Goal: Information Seeking & Learning: Compare options

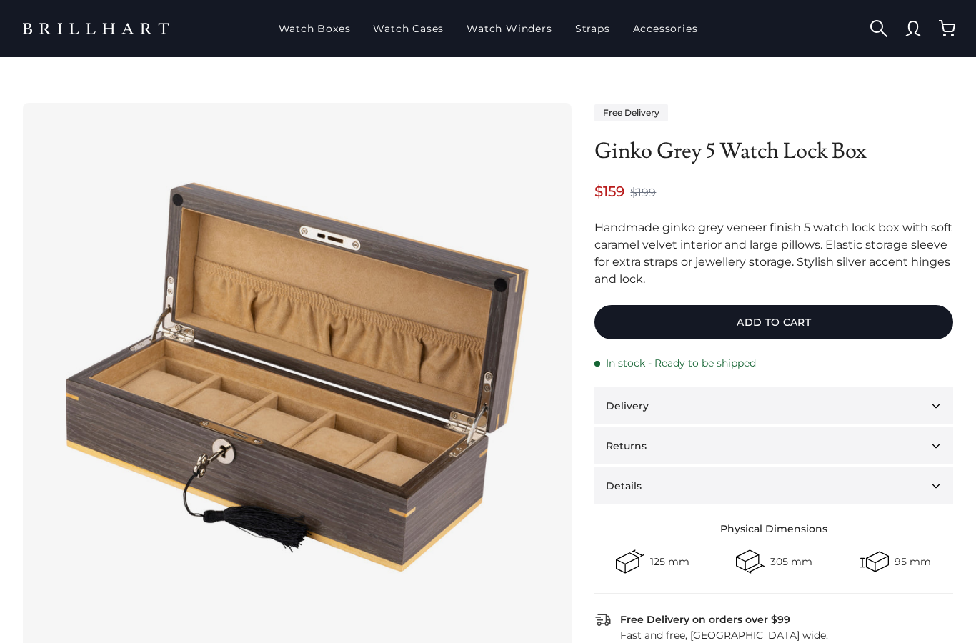
click at [936, 485] on button "Details" at bounding box center [774, 485] width 359 height 37
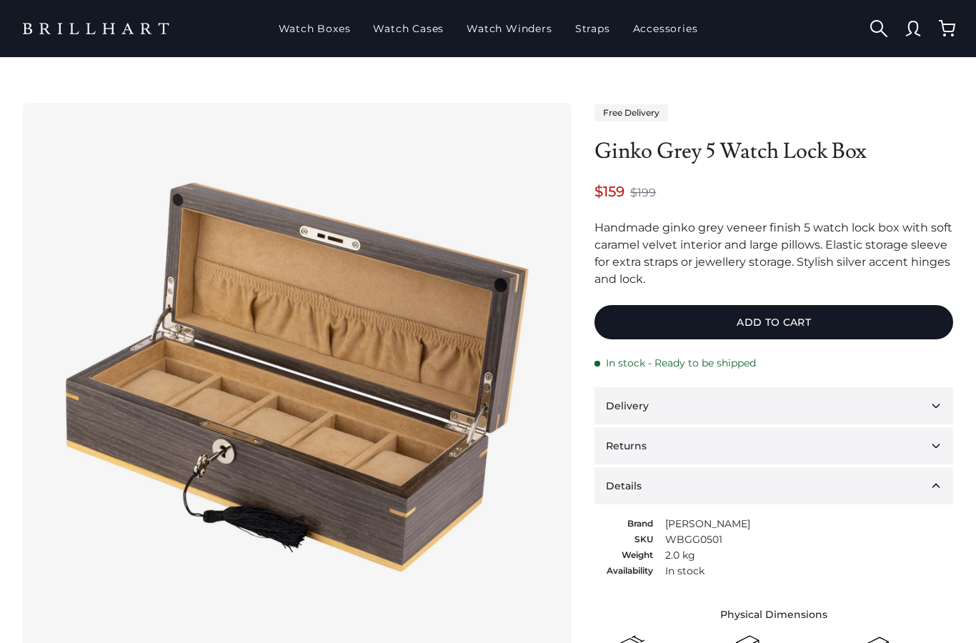
click at [941, 481] on button "Details" at bounding box center [774, 485] width 359 height 37
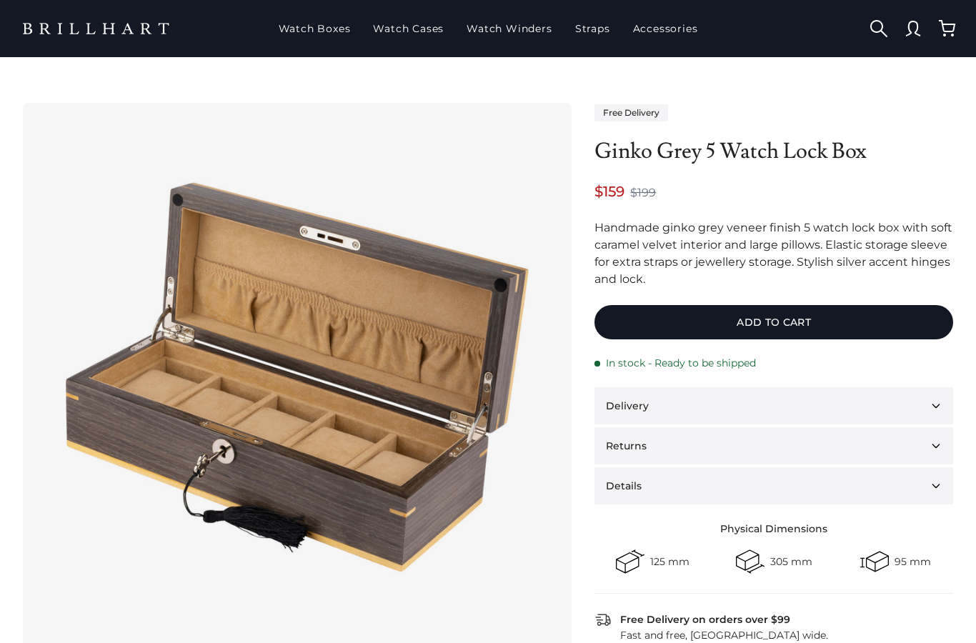
click at [317, 29] on link "Watch Boxes" at bounding box center [315, 28] width 84 height 37
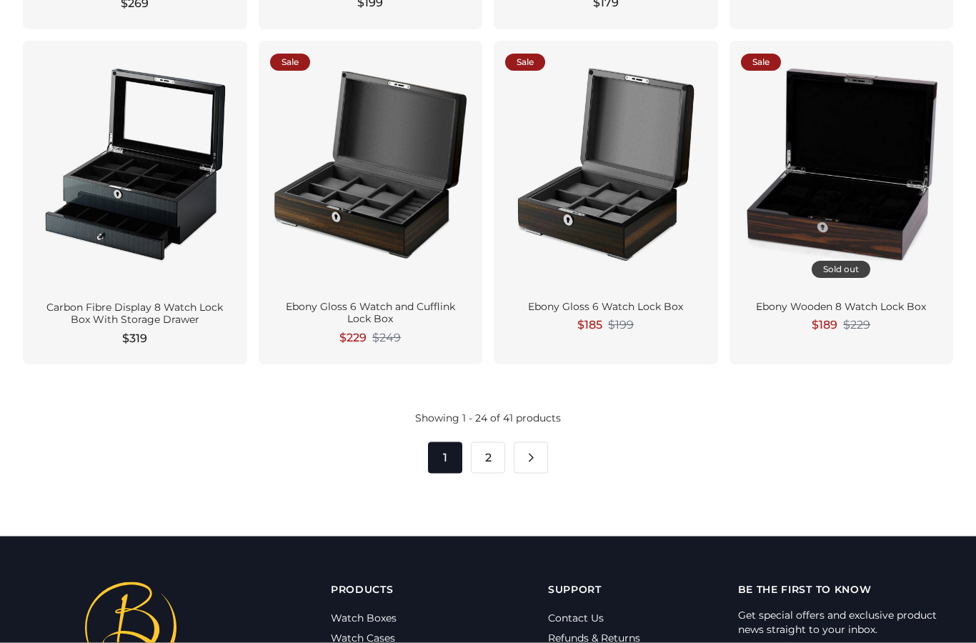
scroll to position [2030, 0]
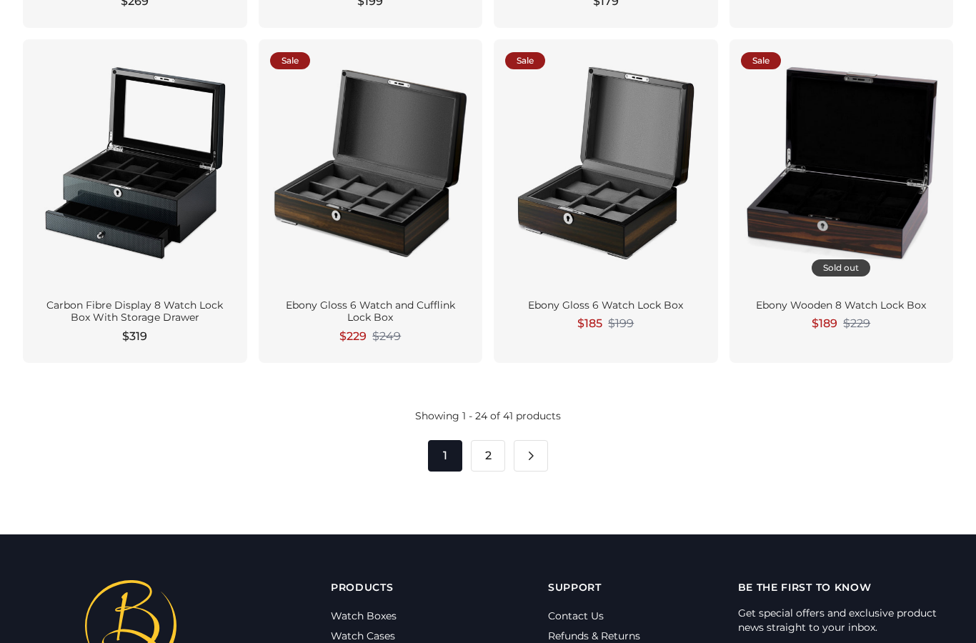
click at [544, 449] on link "Pagination" at bounding box center [531, 455] width 34 height 31
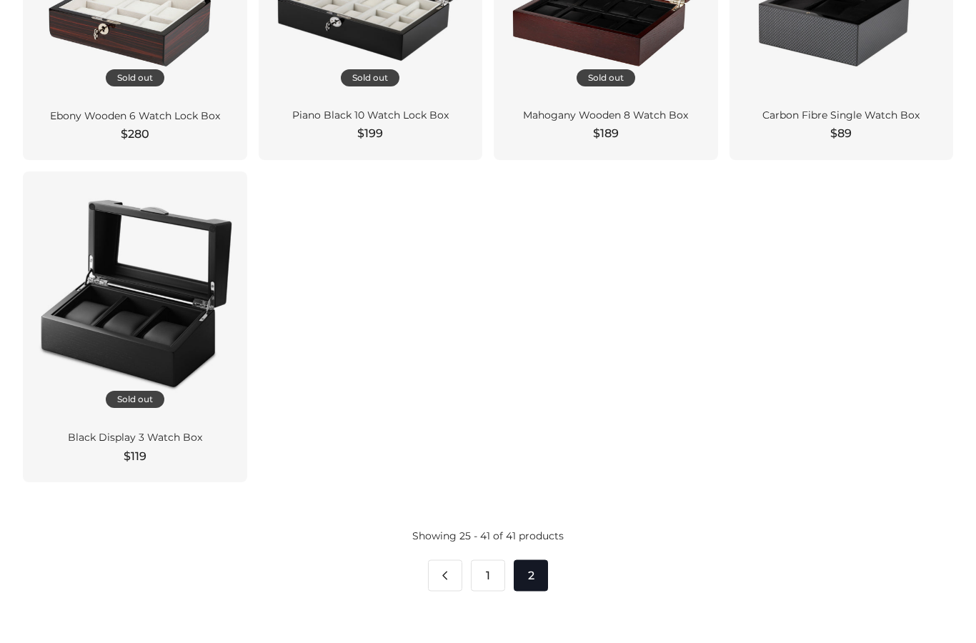
scroll to position [1538, 0]
click at [446, 570] on link "Pagination" at bounding box center [445, 575] width 34 height 31
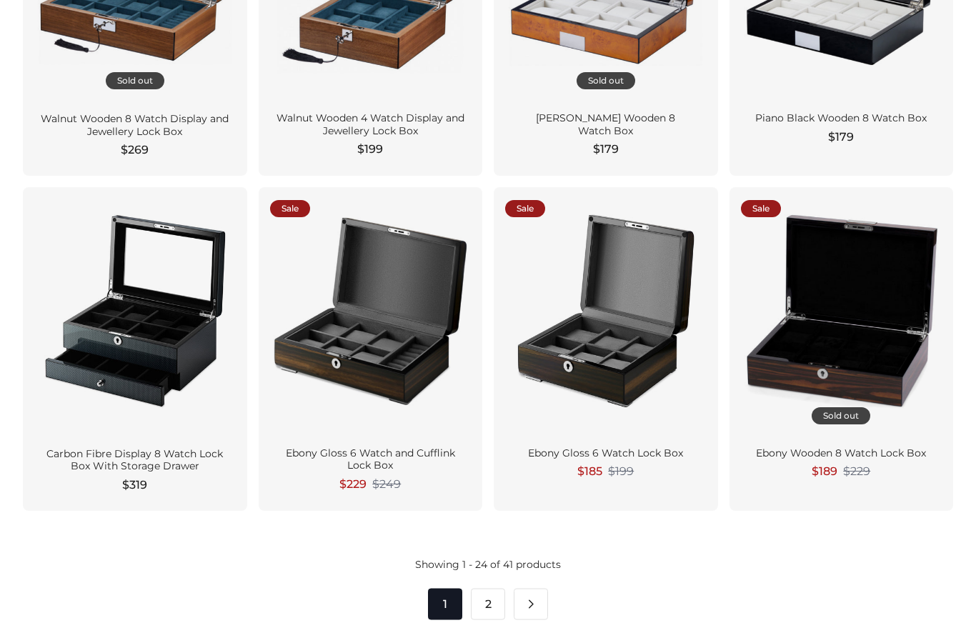
scroll to position [1883, 0]
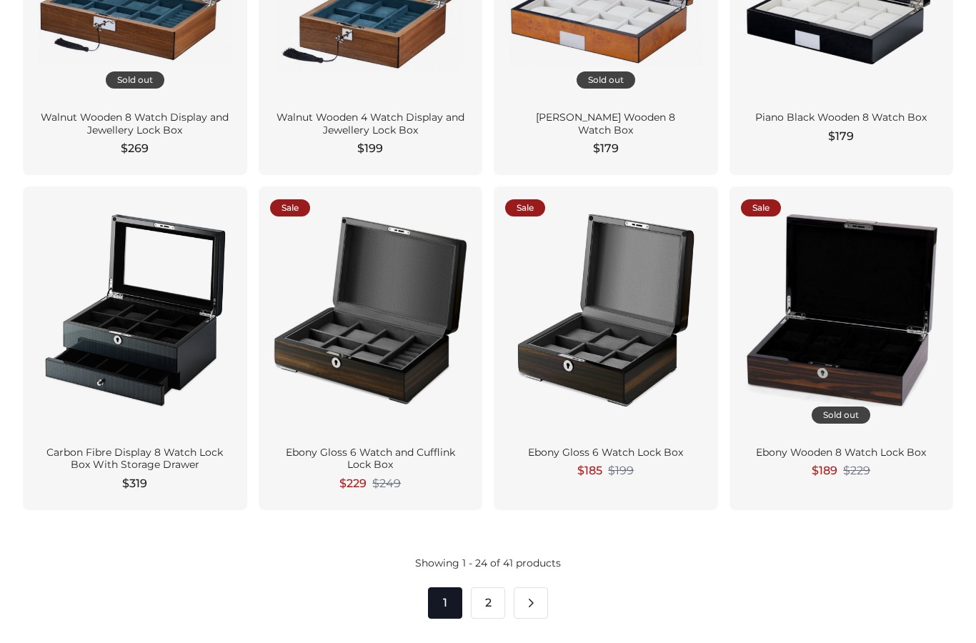
click at [633, 332] on div at bounding box center [606, 310] width 202 height 225
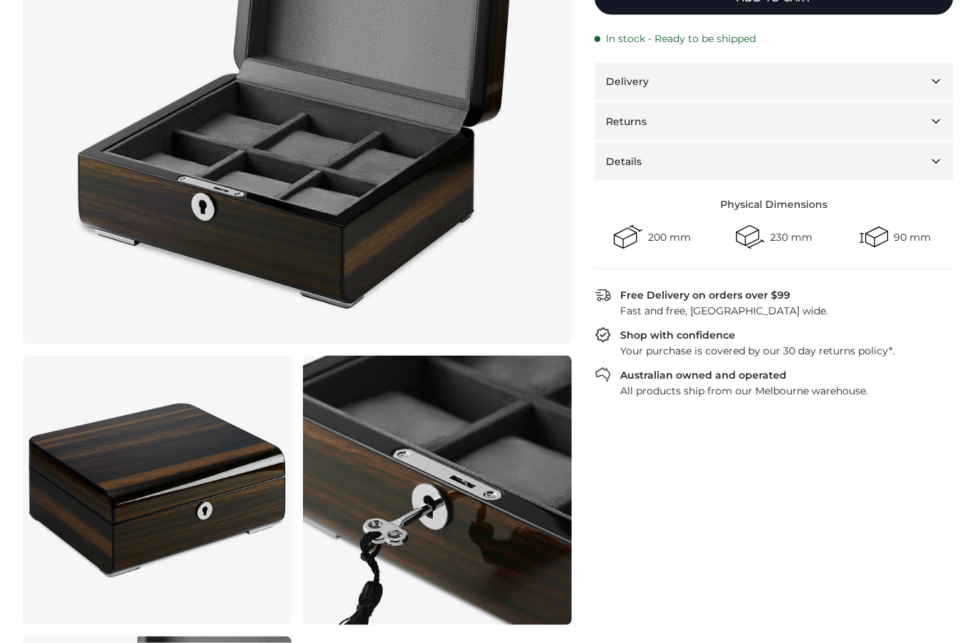
scroll to position [307, 0]
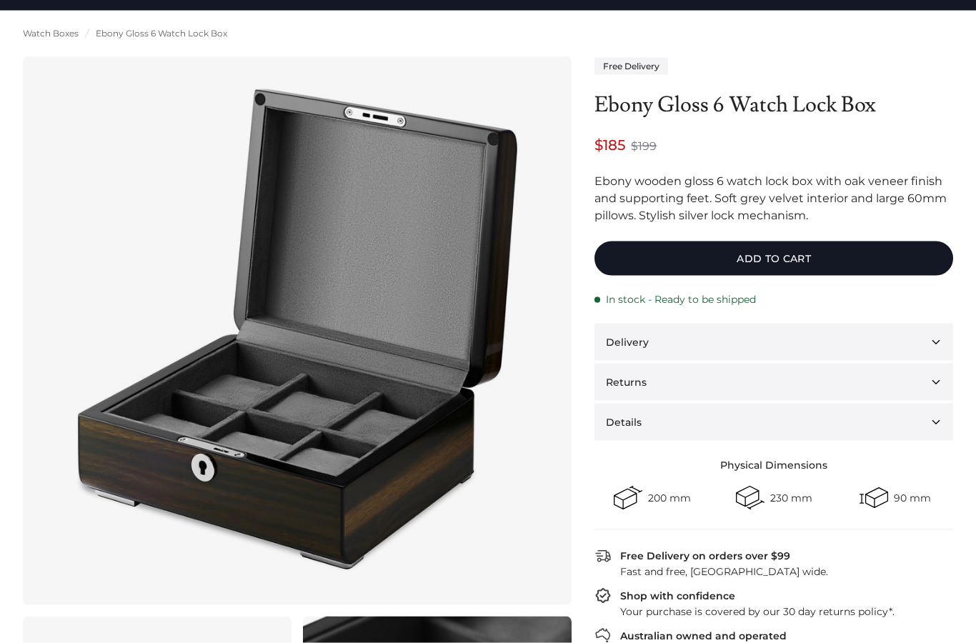
click at [942, 418] on button "Details" at bounding box center [774, 422] width 359 height 37
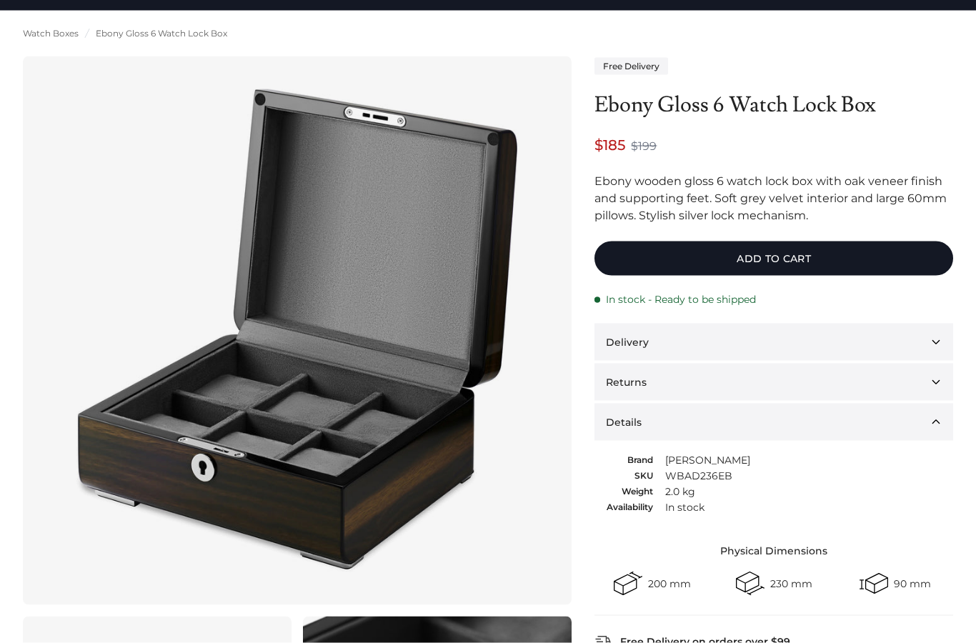
scroll to position [47, 0]
click at [936, 427] on button "Details" at bounding box center [774, 421] width 359 height 37
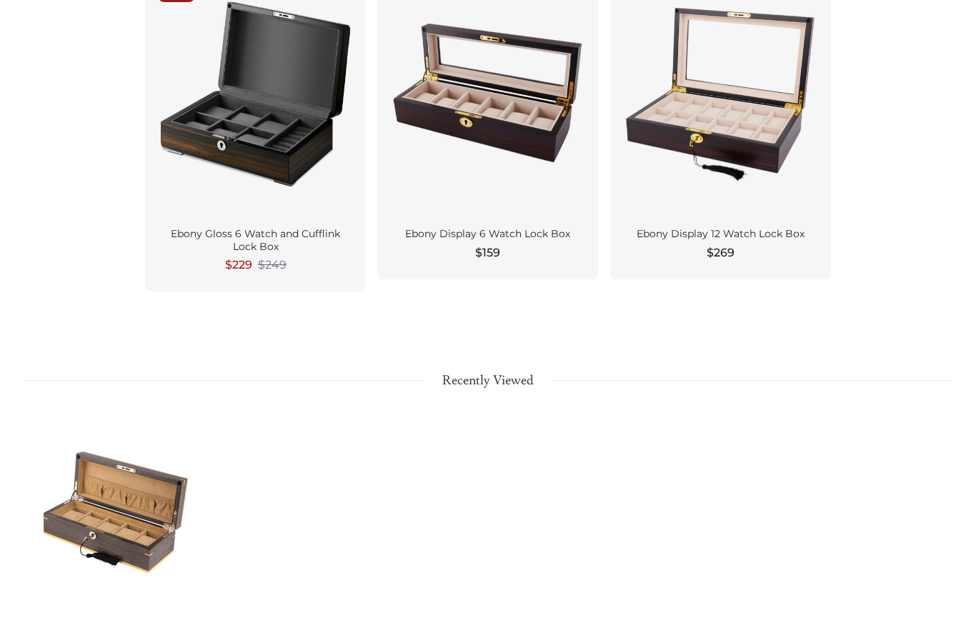
scroll to position [1448, 0]
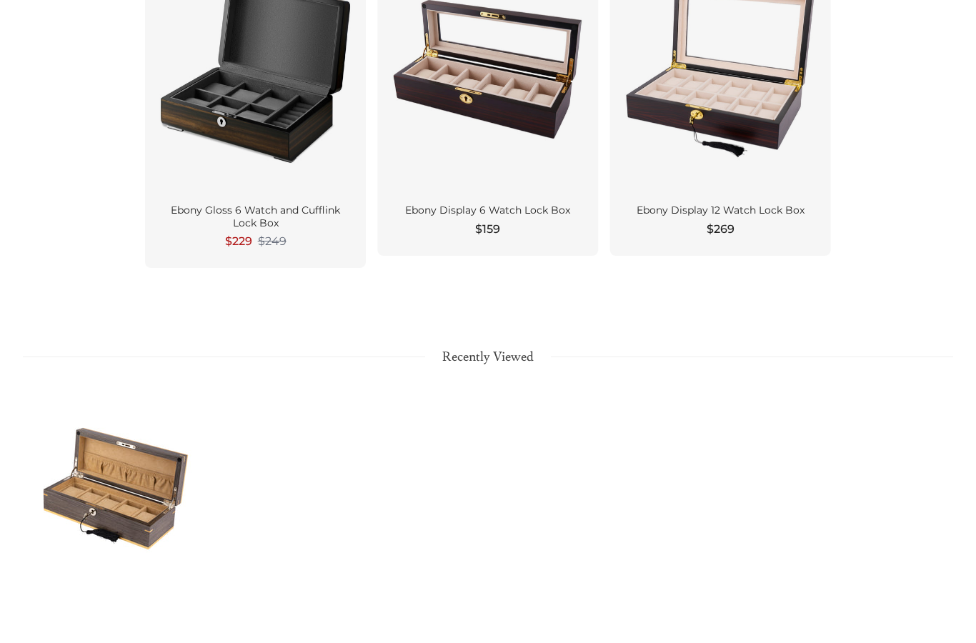
click at [128, 505] on div at bounding box center [116, 489] width 186 height 209
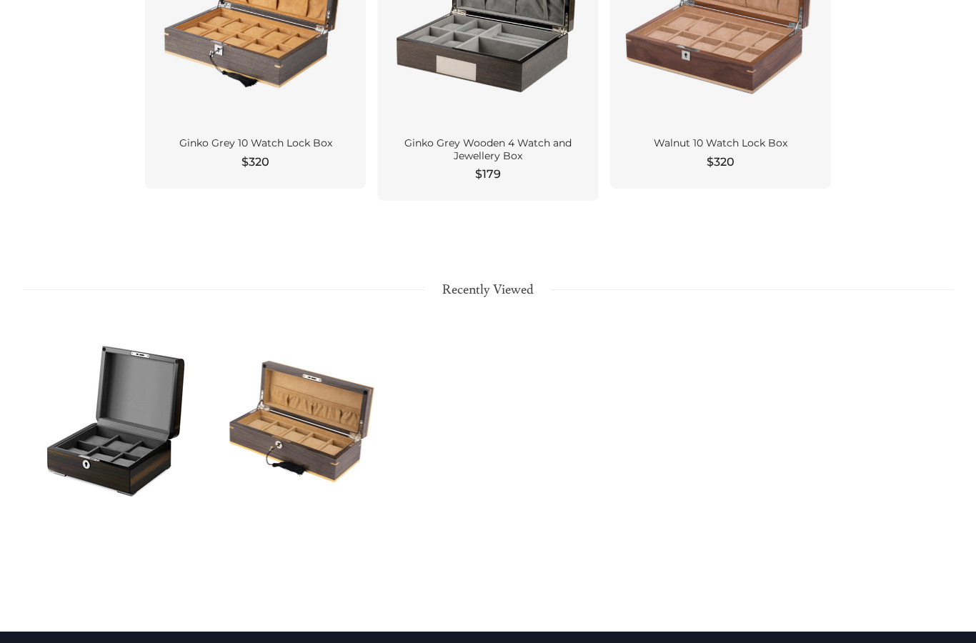
scroll to position [1268, 0]
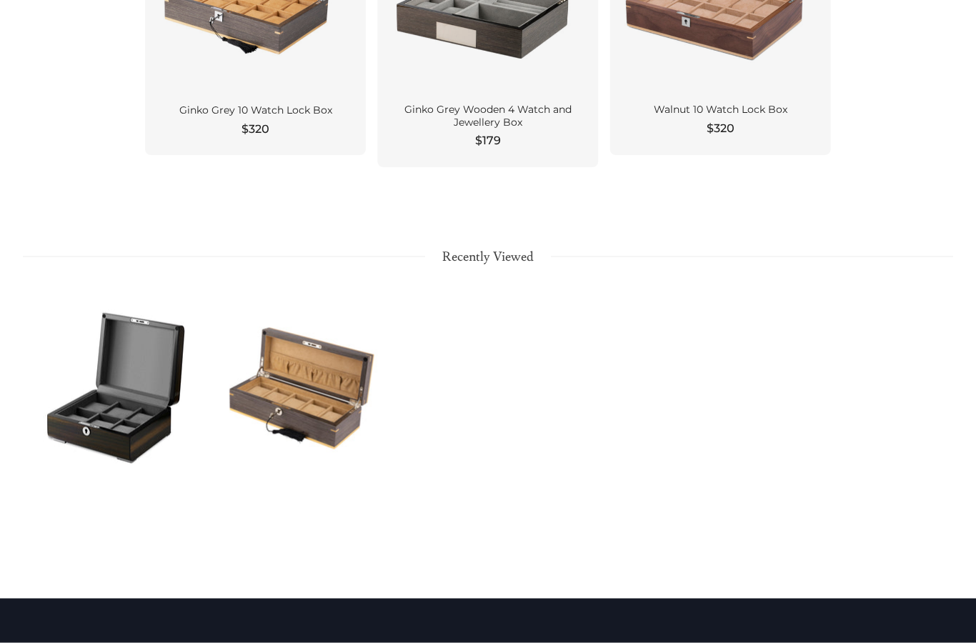
click at [133, 396] on div at bounding box center [116, 388] width 186 height 209
